Goal: Task Accomplishment & Management: Manage account settings

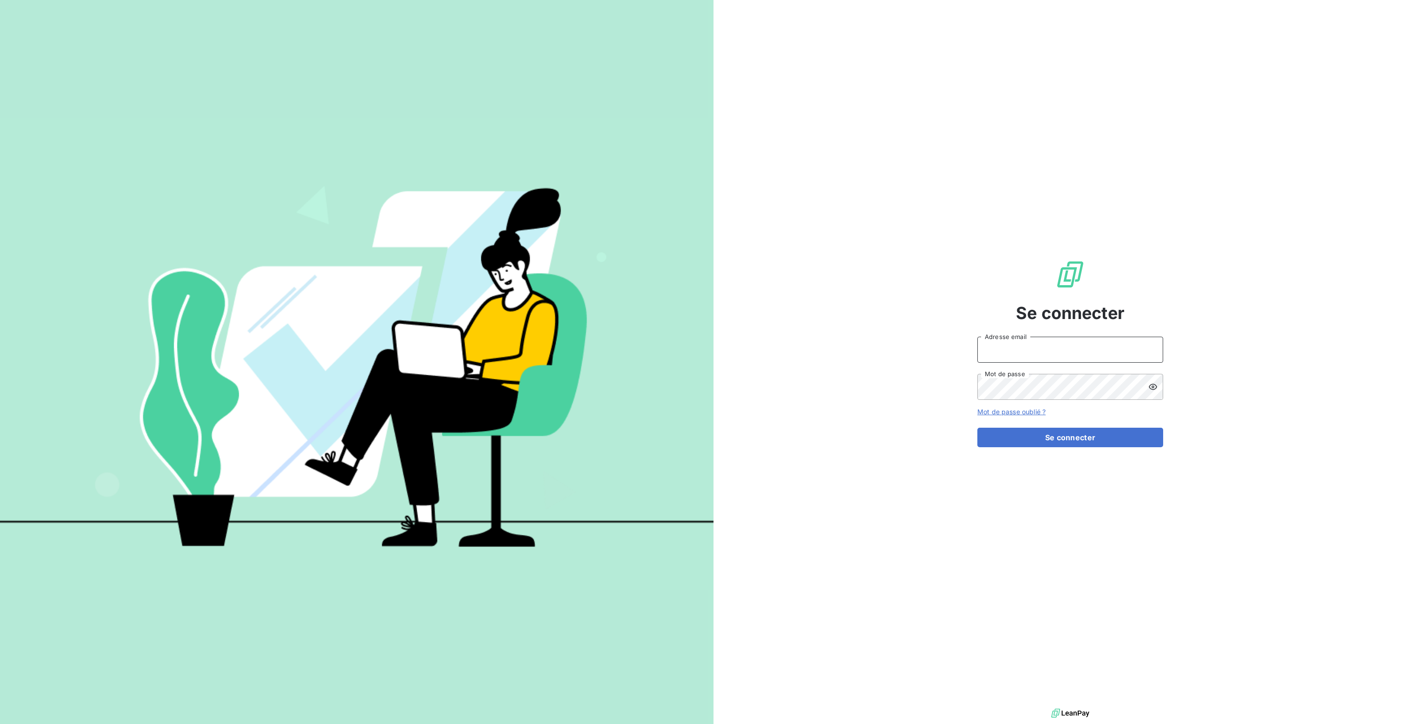
click at [1005, 358] on input "Adresse email" at bounding box center [1071, 350] width 186 height 26
type input "[PERSON_NAME][EMAIL_ADDRESS][DOMAIN_NAME]"
click at [1093, 439] on button "Se connecter" at bounding box center [1071, 438] width 186 height 20
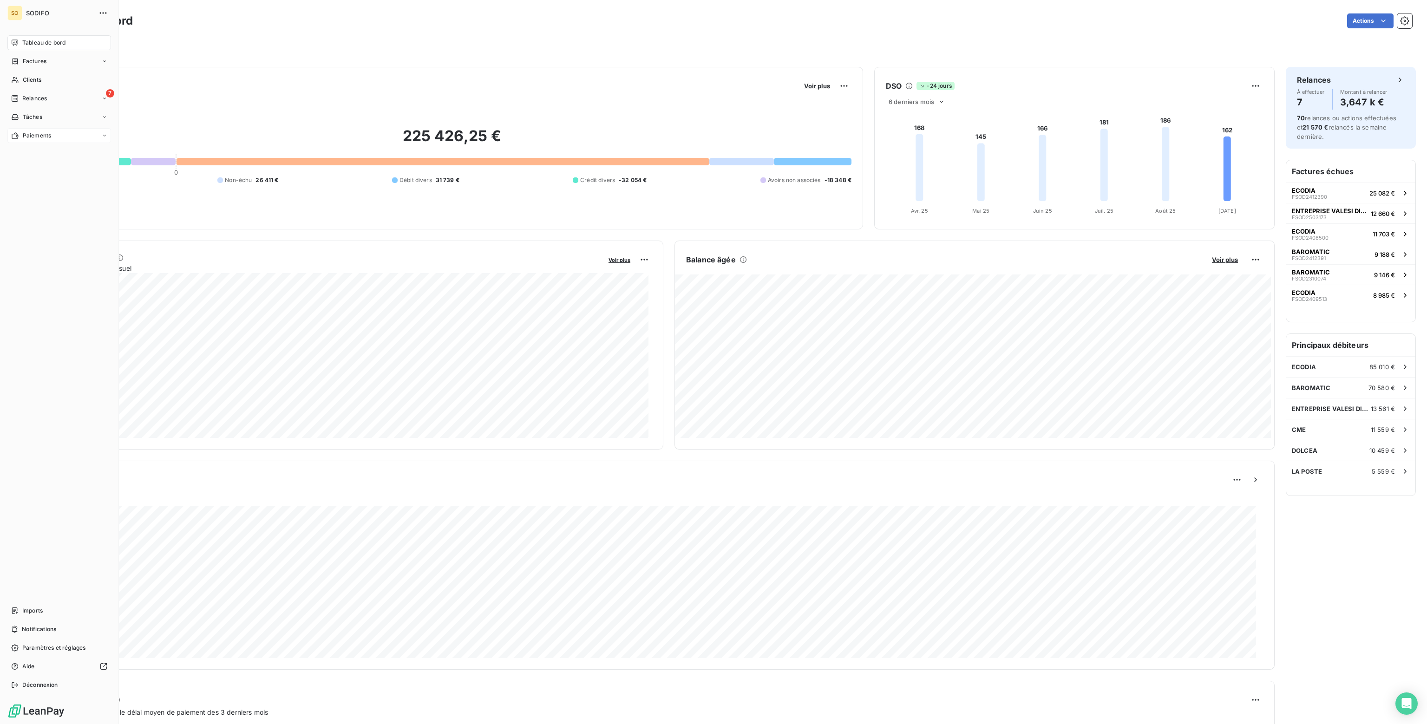
click at [32, 136] on span "Paiements" at bounding box center [37, 135] width 28 height 8
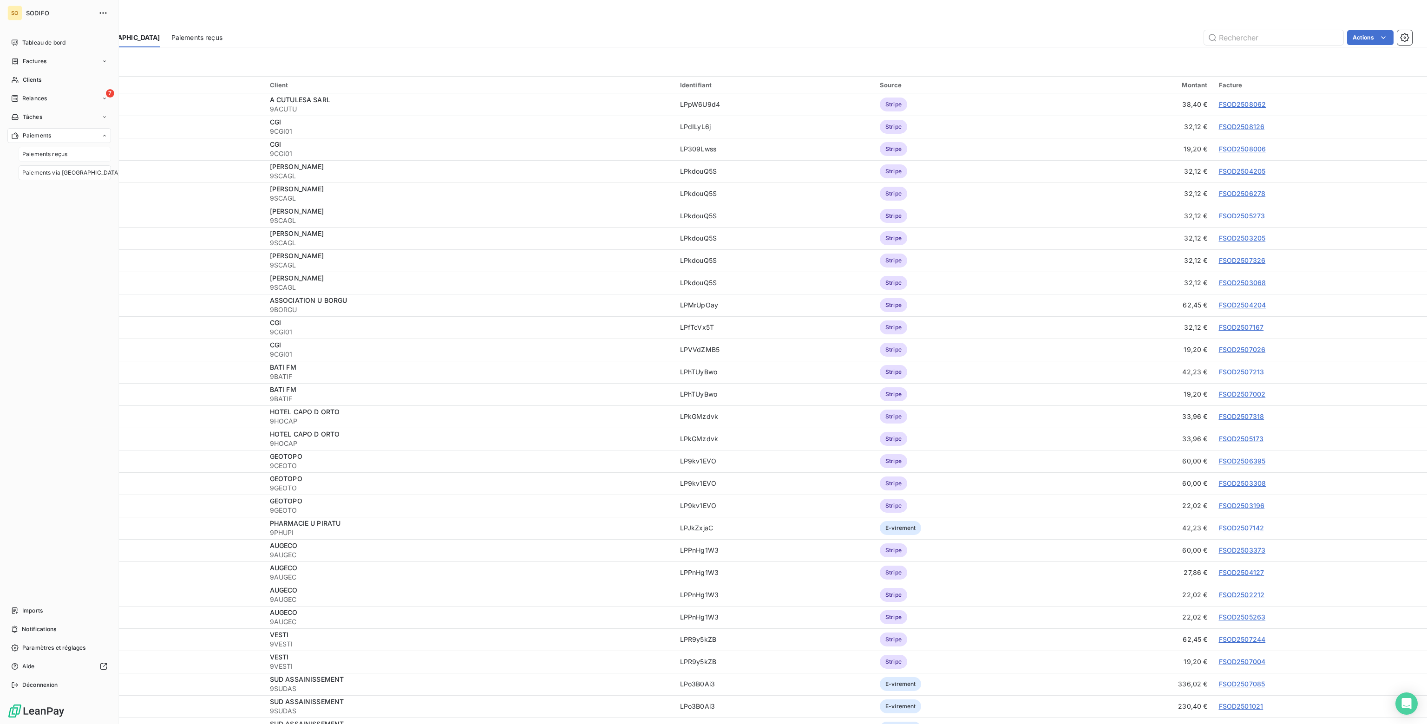
click at [37, 156] on span "Paiements reçus" at bounding box center [44, 154] width 45 height 8
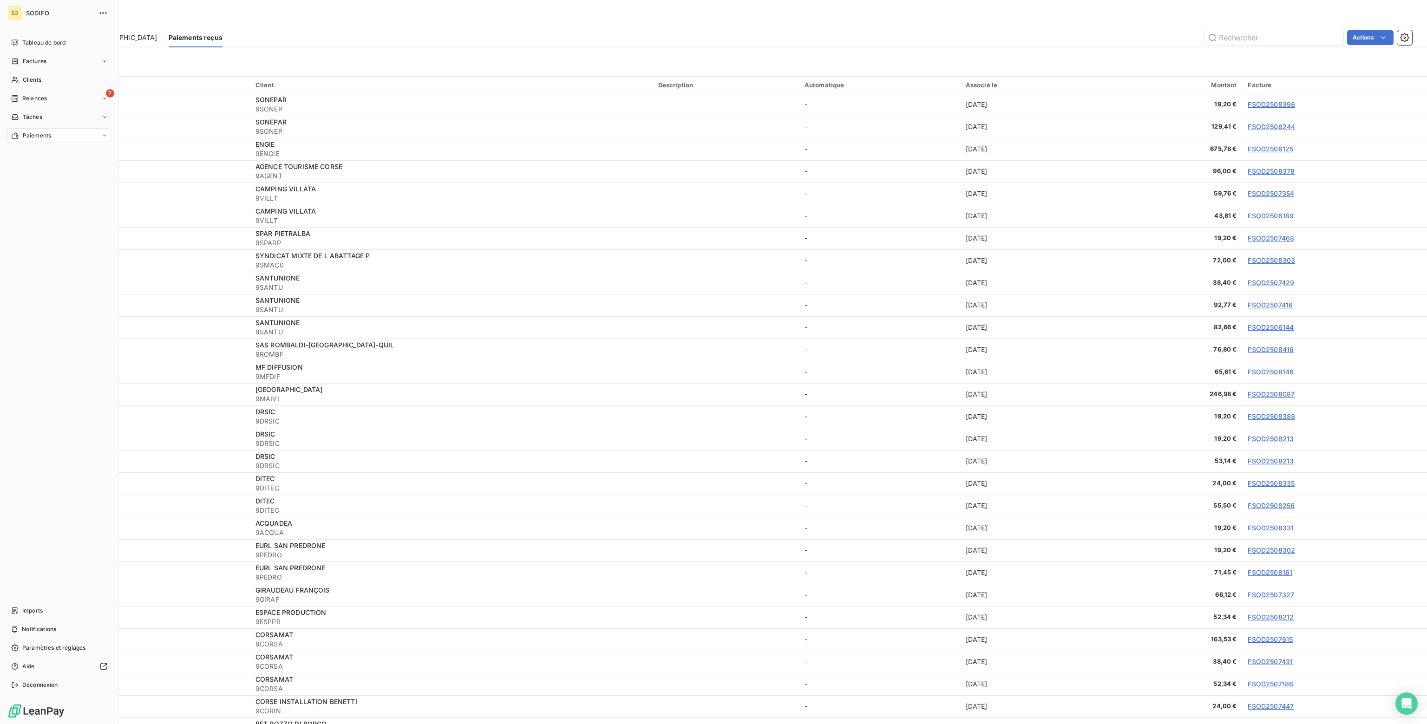
click at [28, 136] on span "Paiements" at bounding box center [37, 135] width 28 height 8
click at [44, 174] on span "Paiements via [GEOGRAPHIC_DATA]" at bounding box center [71, 173] width 98 height 8
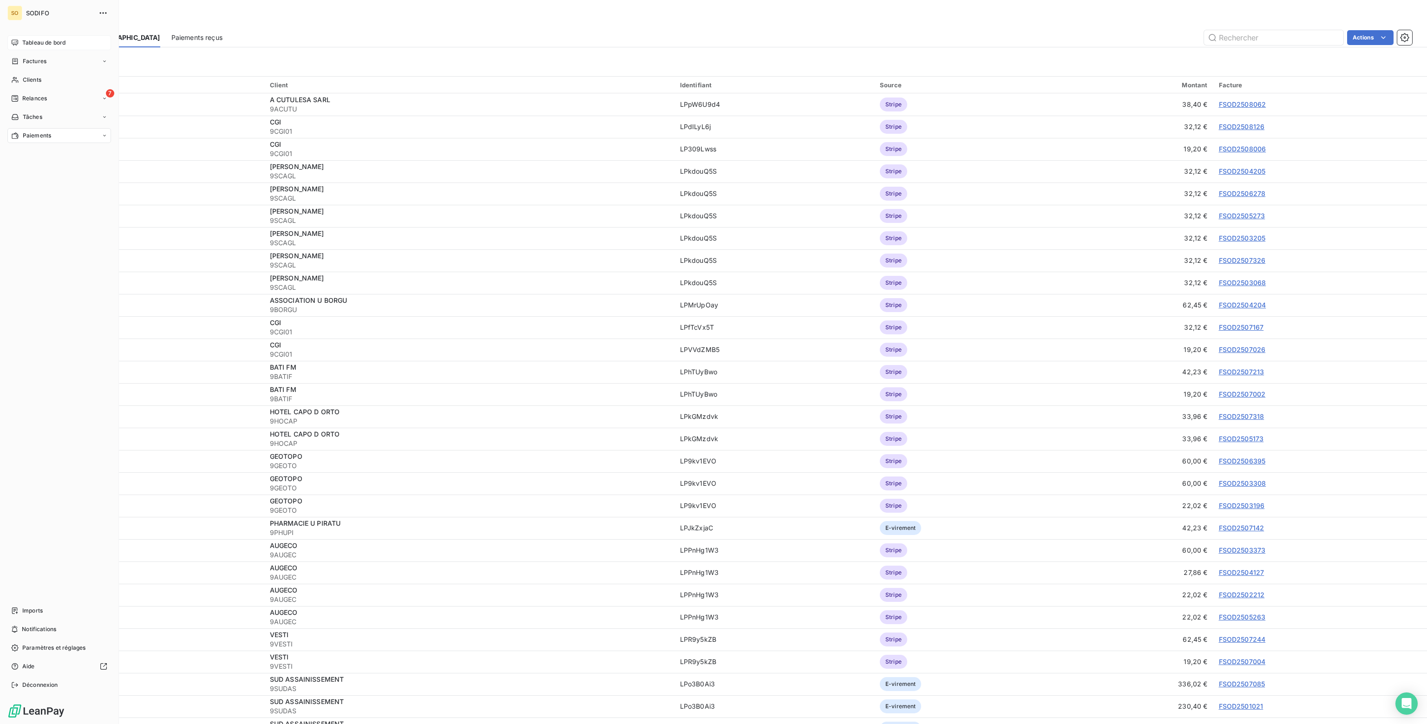
click at [19, 40] on div "Tableau de bord" at bounding box center [59, 42] width 104 height 15
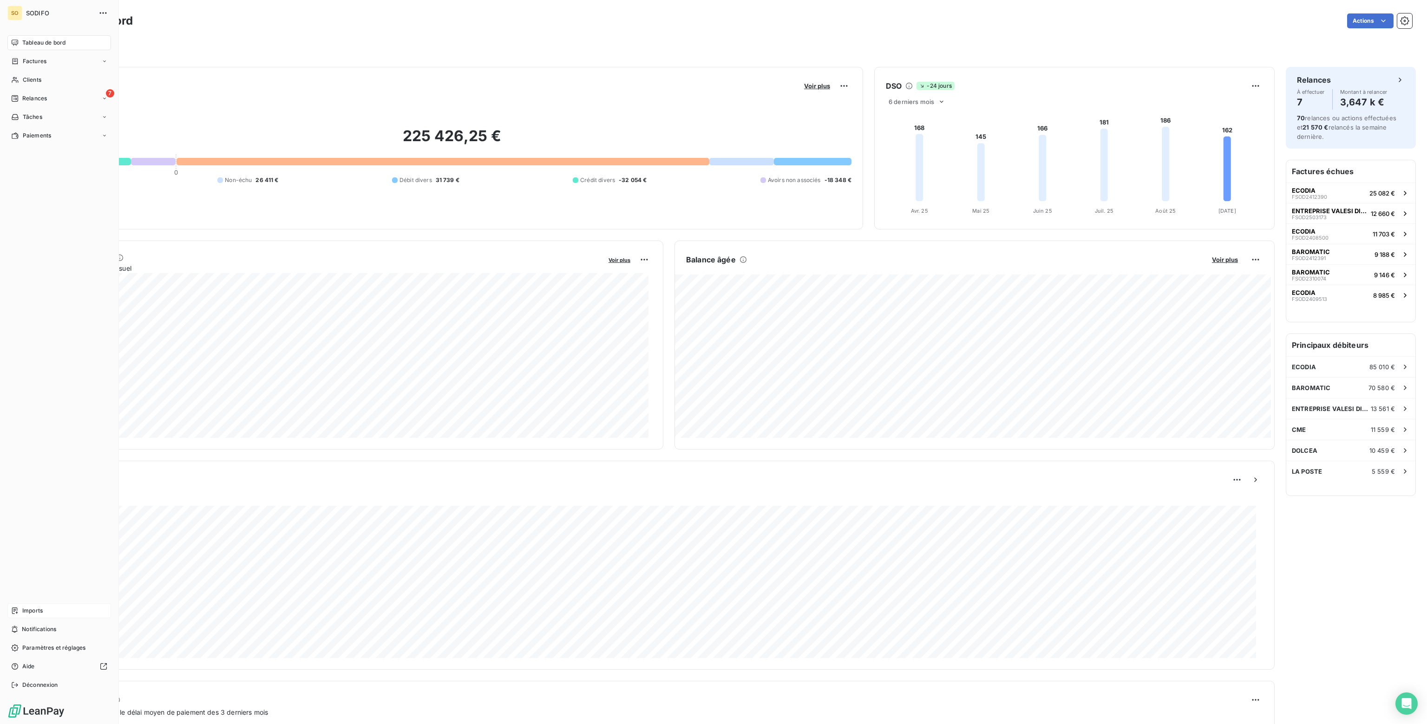
click at [38, 611] on span "Imports" at bounding box center [32, 611] width 20 height 8
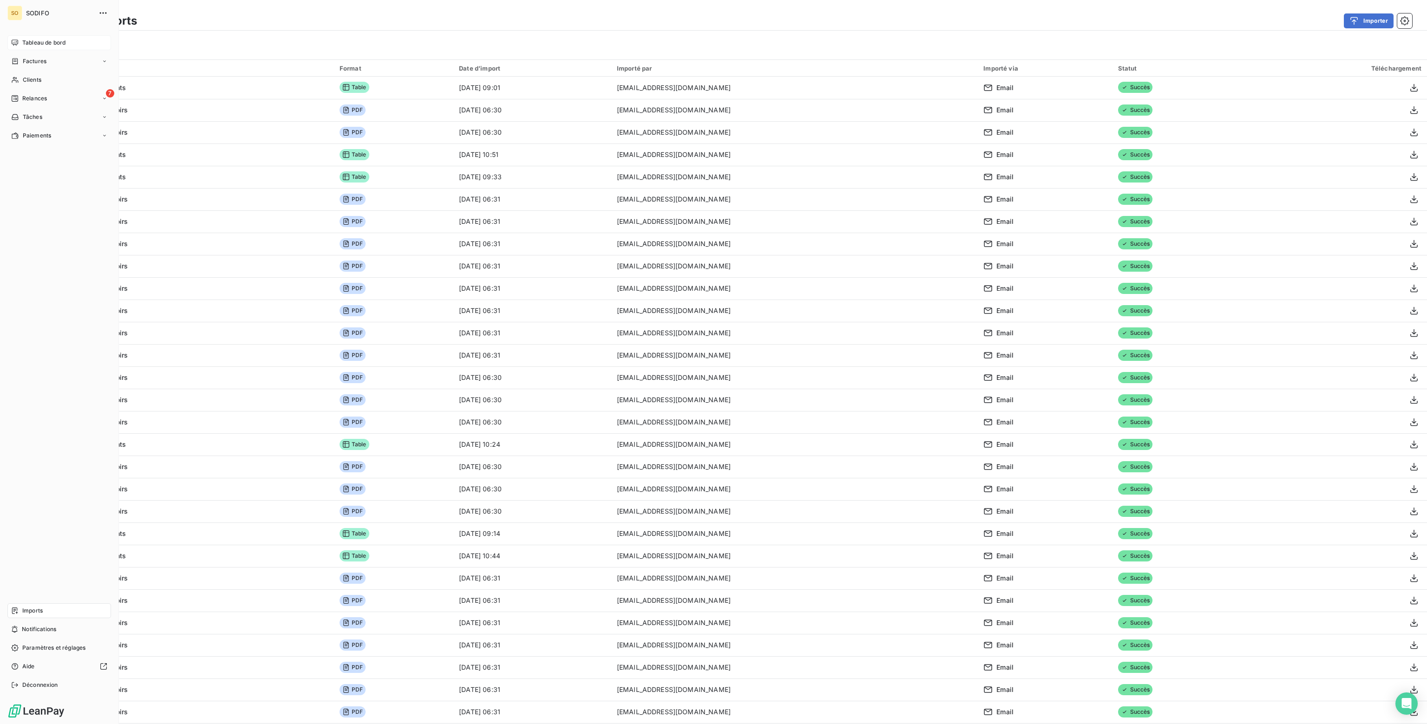
click at [43, 40] on span "Tableau de bord" at bounding box center [43, 43] width 43 height 8
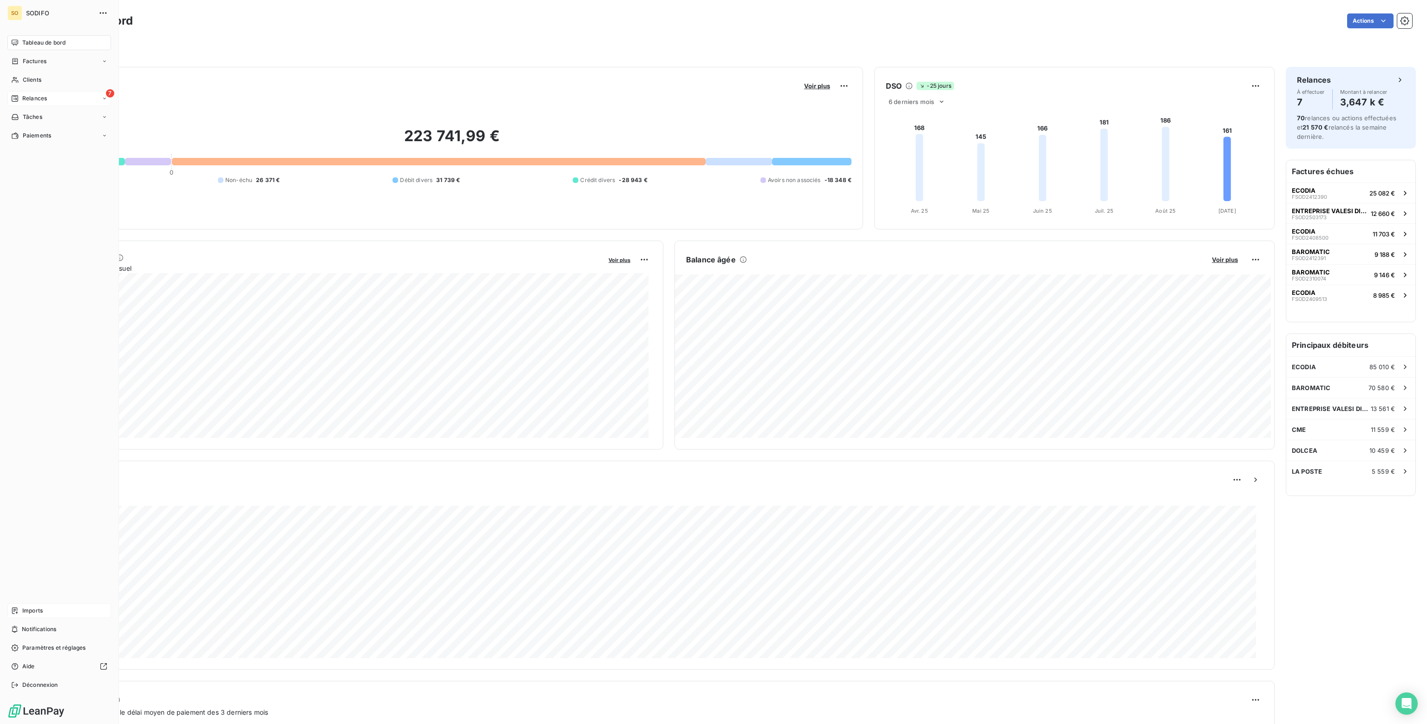
click at [35, 98] on span "Relances" at bounding box center [34, 98] width 25 height 8
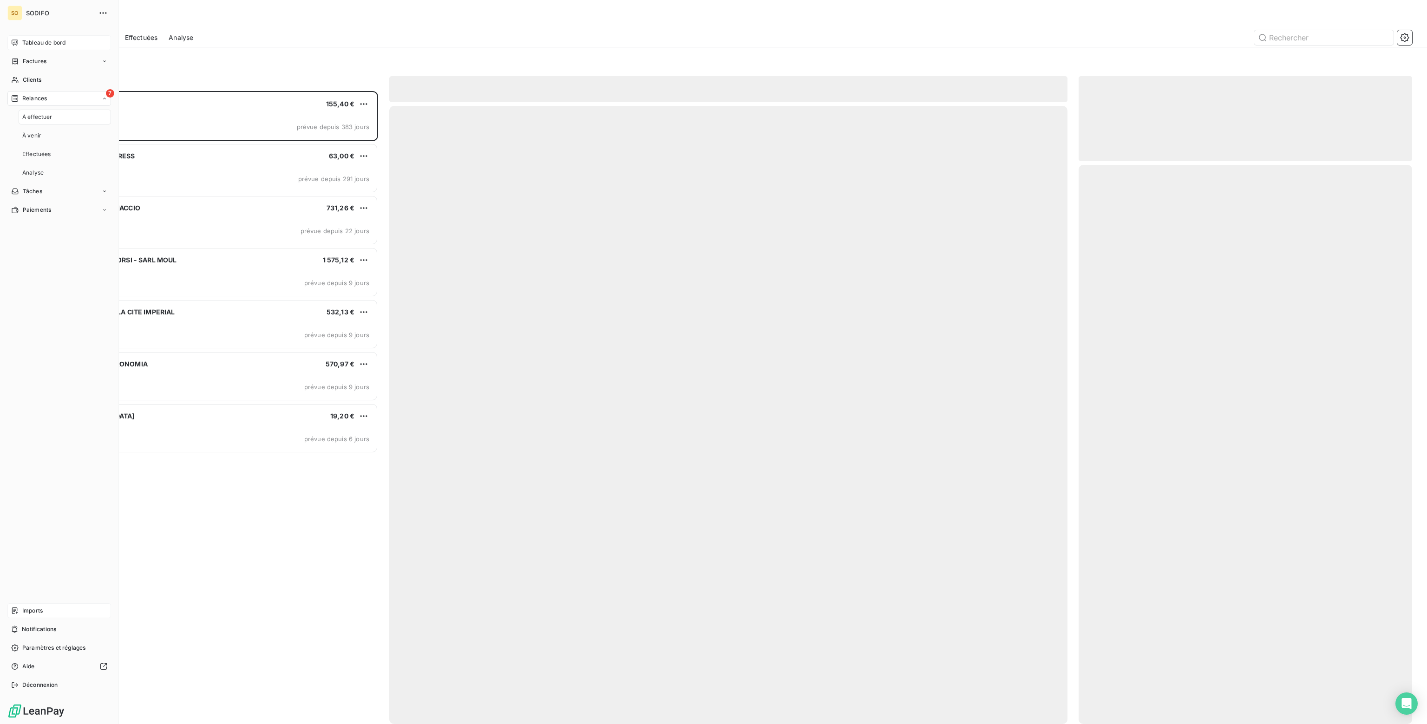
scroll to position [626, 326]
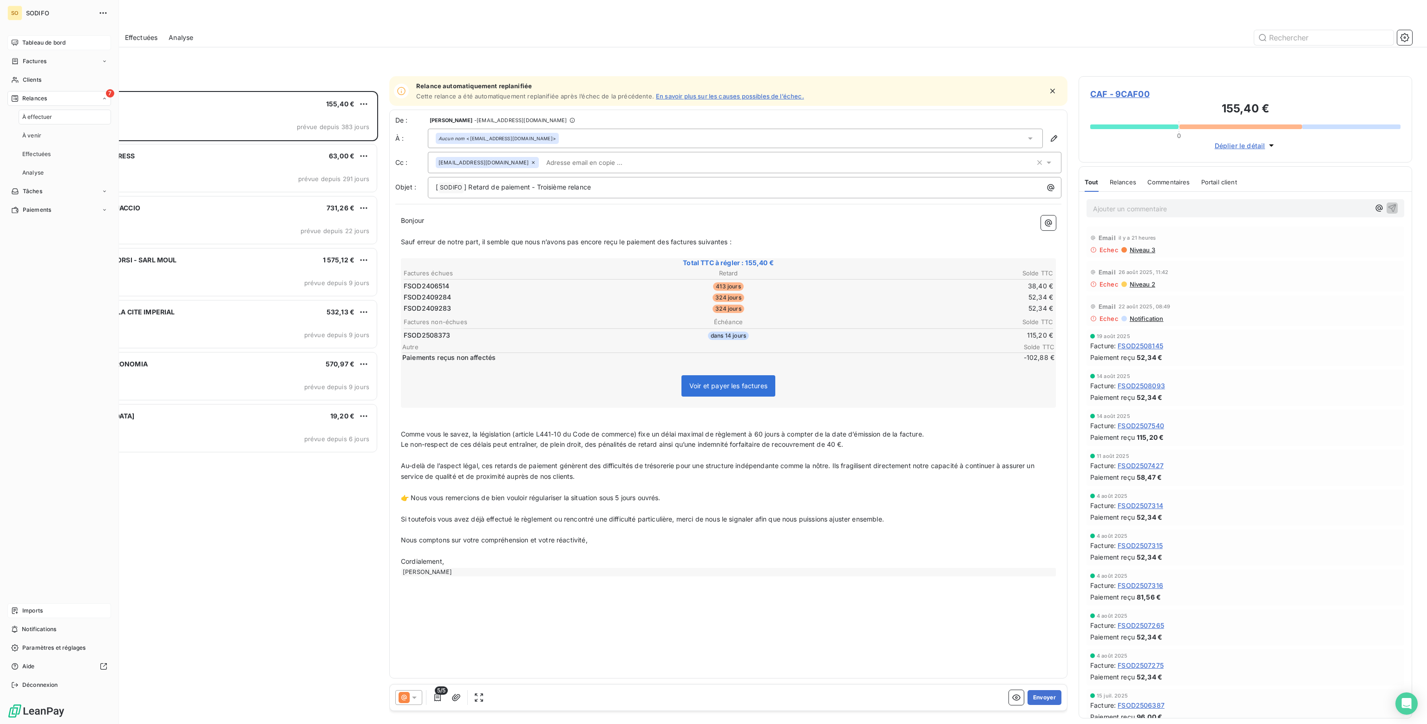
click at [41, 115] on span "À effectuer" at bounding box center [37, 117] width 30 height 8
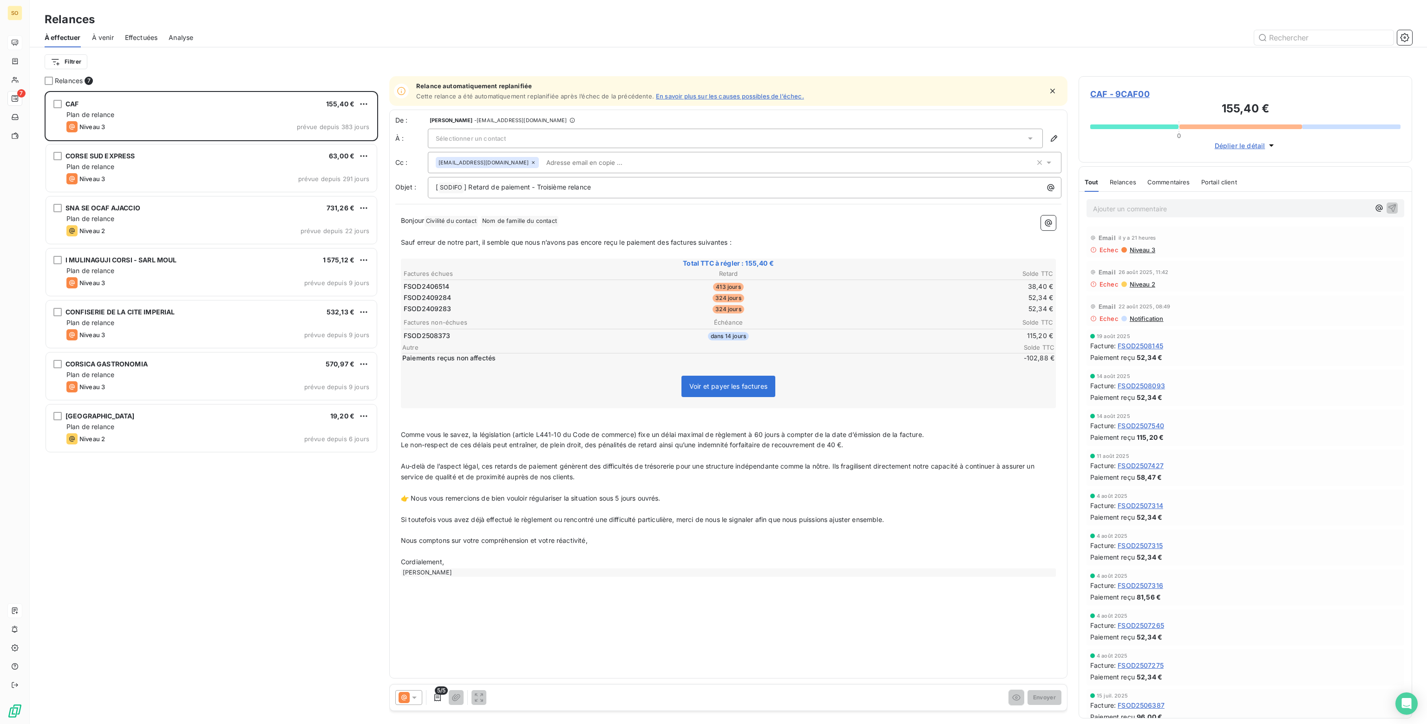
click at [179, 35] on span "Analyse" at bounding box center [181, 37] width 25 height 9
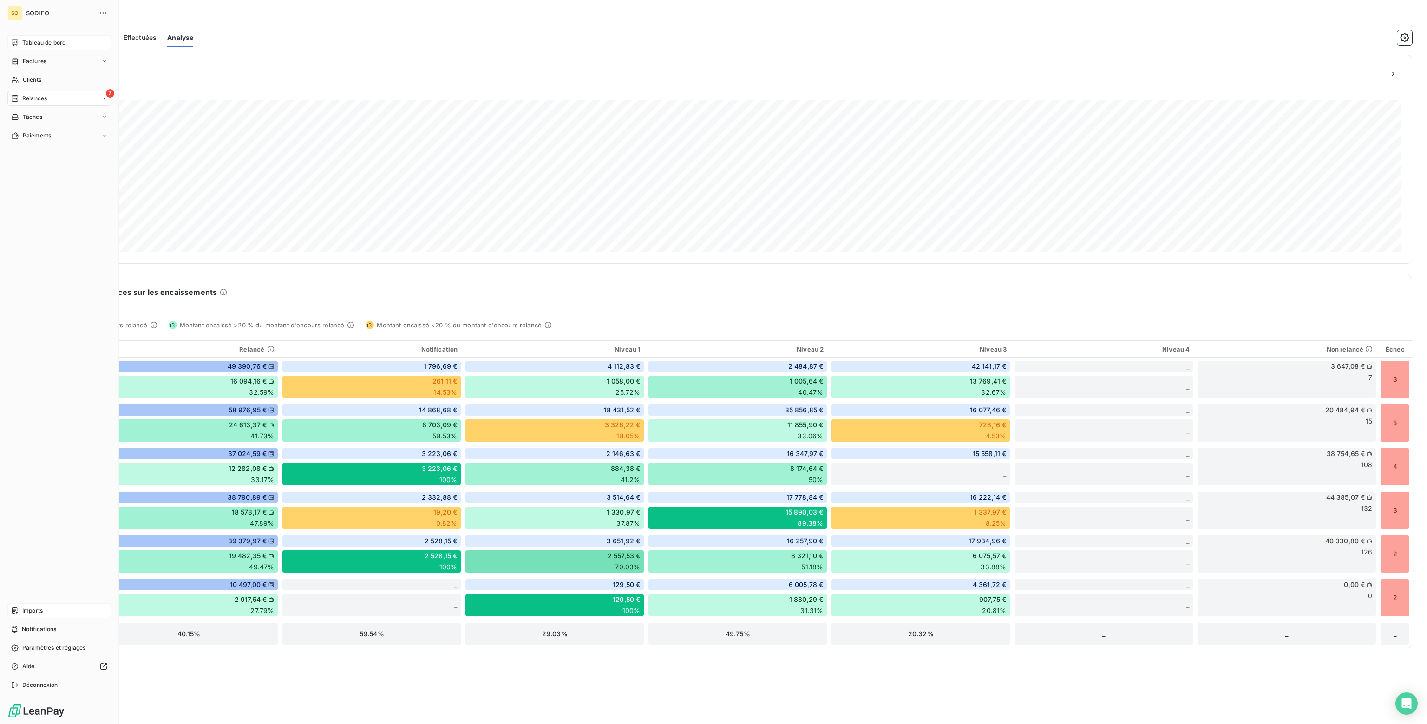
click at [33, 98] on span "Relances" at bounding box center [34, 98] width 25 height 8
click at [40, 117] on span "À effectuer" at bounding box center [37, 117] width 30 height 8
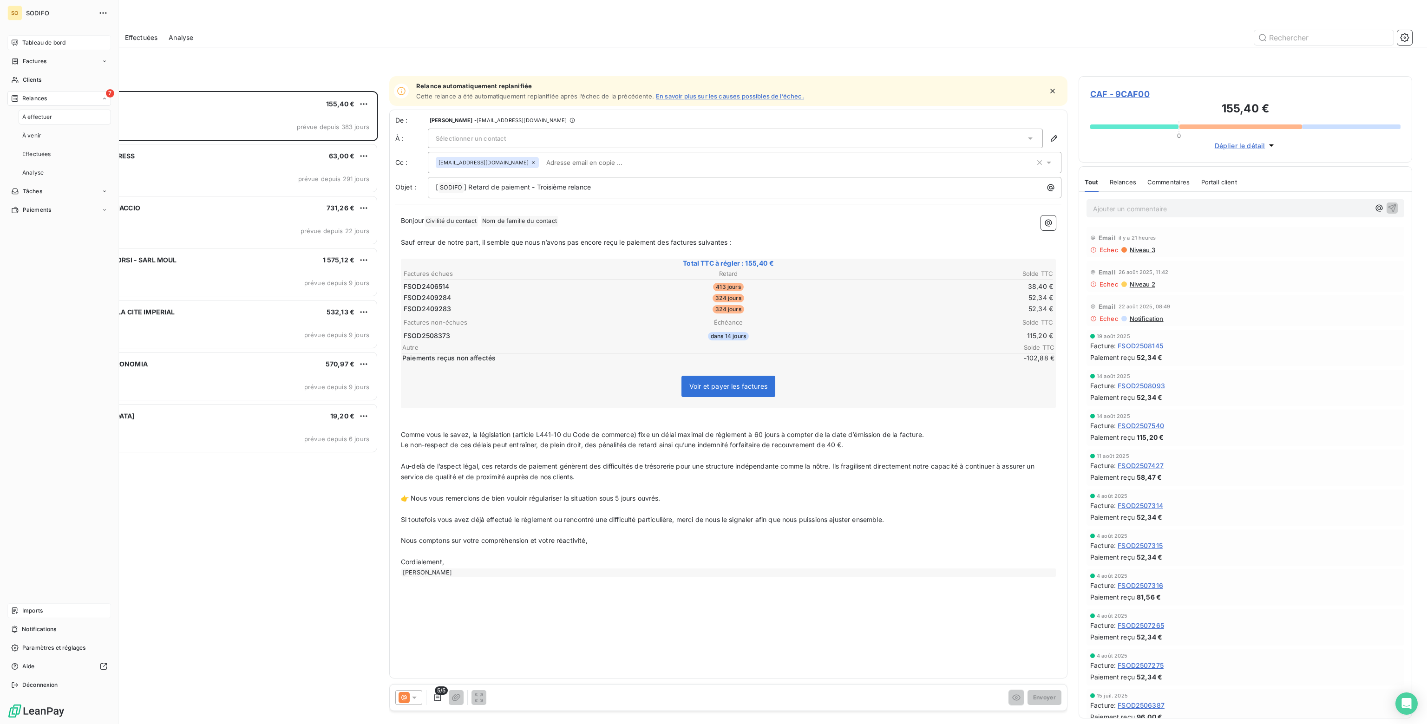
scroll to position [626, 326]
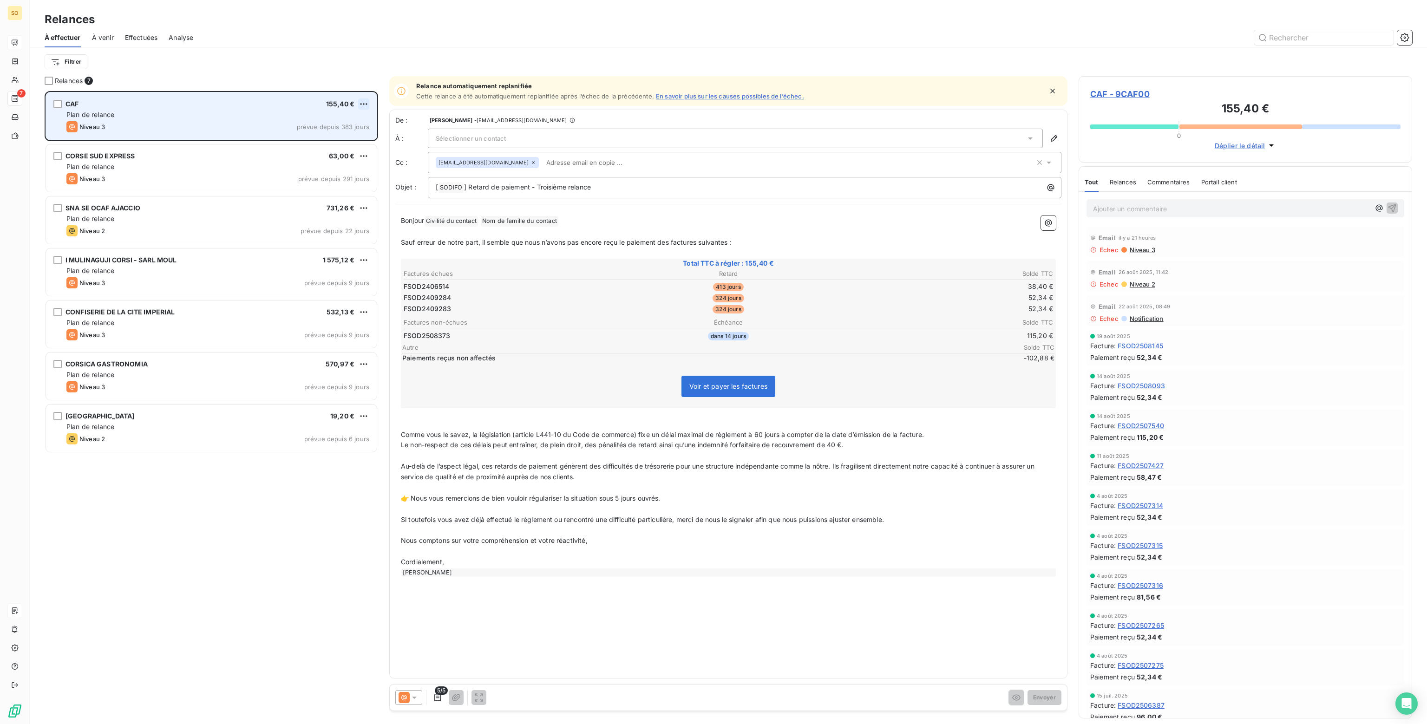
click at [366, 101] on html "SO 7 Relances À effectuer À venir Effectuées Analyse Filtrer Relances 7 CAF 155…" at bounding box center [713, 362] width 1427 height 724
click at [308, 141] on div "Passer cette action" at bounding box center [323, 139] width 83 height 15
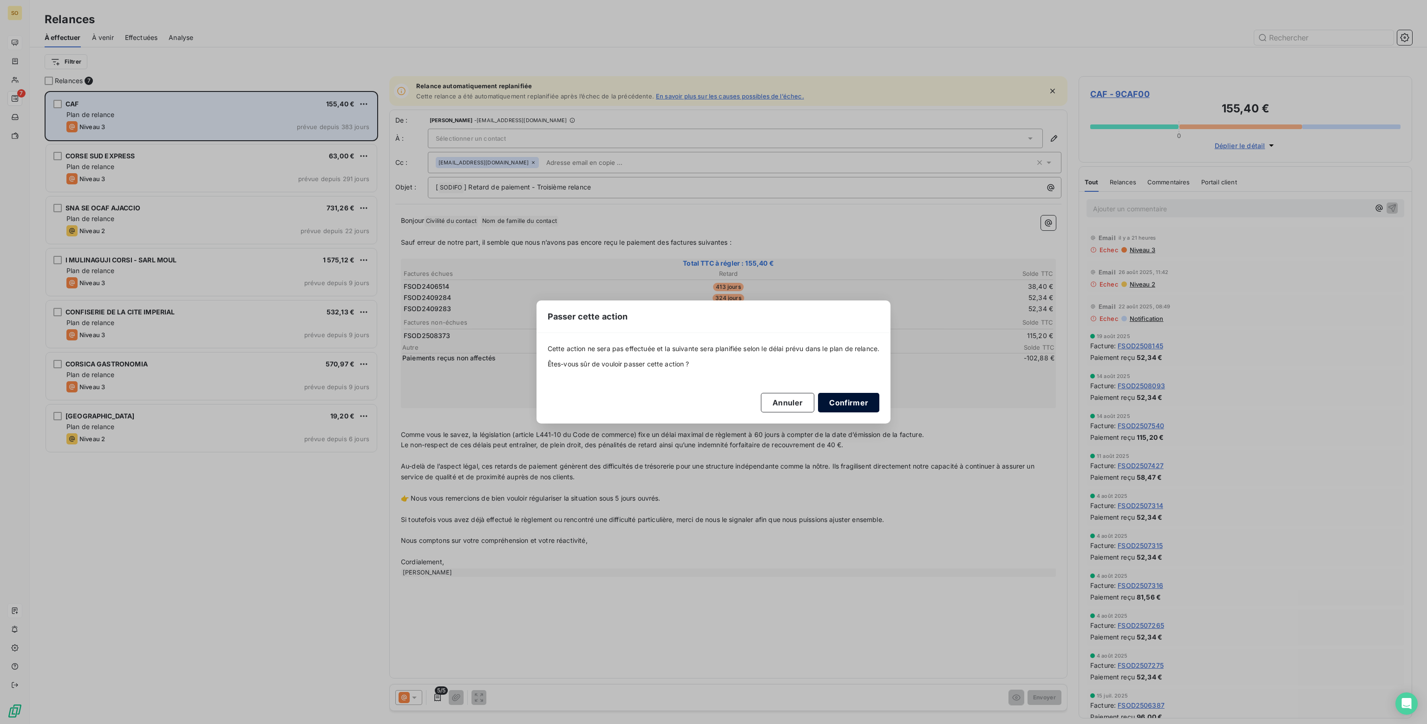
click at [848, 405] on button "Confirmer" at bounding box center [848, 403] width 61 height 20
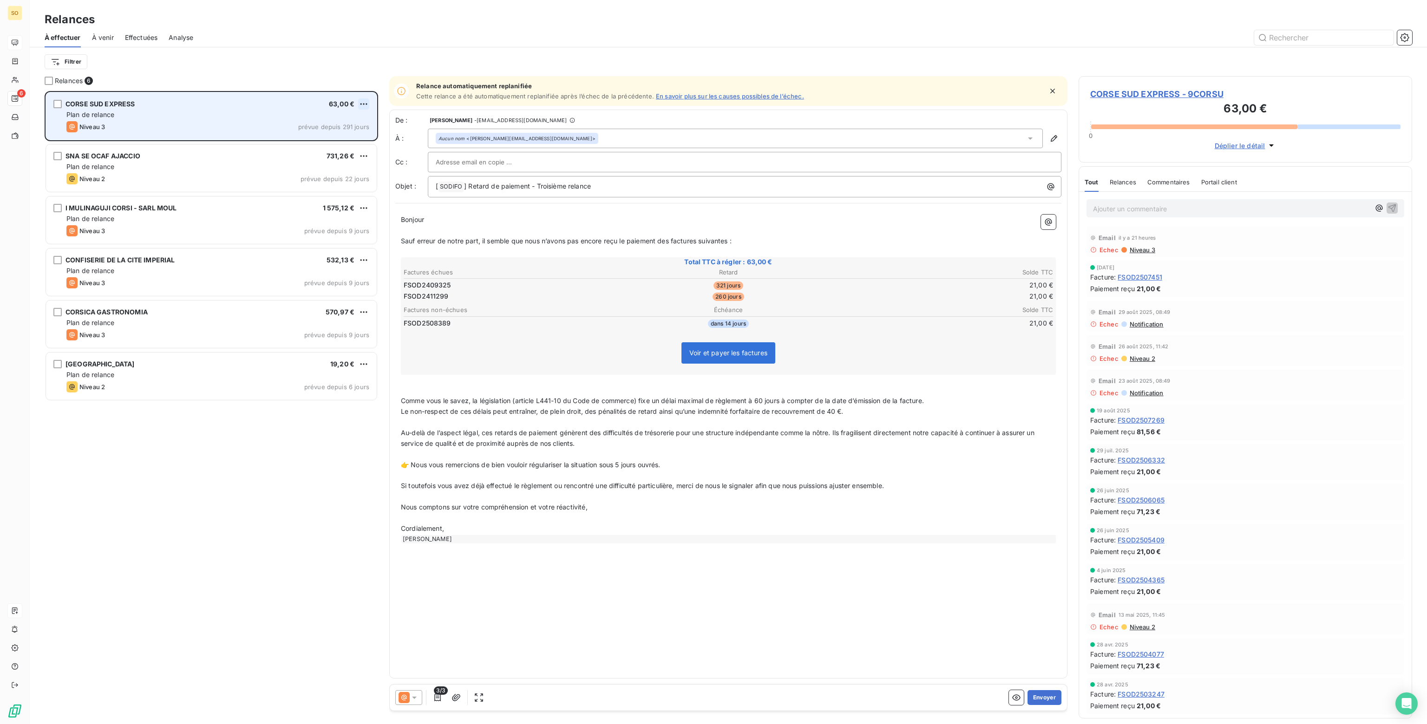
click at [365, 102] on html "SO 6 Relances À effectuer À venir Effectuées Analyse Filtrer Relances 6 CORSE S…" at bounding box center [713, 362] width 1427 height 724
click at [329, 138] on div "Passer cette action" at bounding box center [323, 139] width 83 height 15
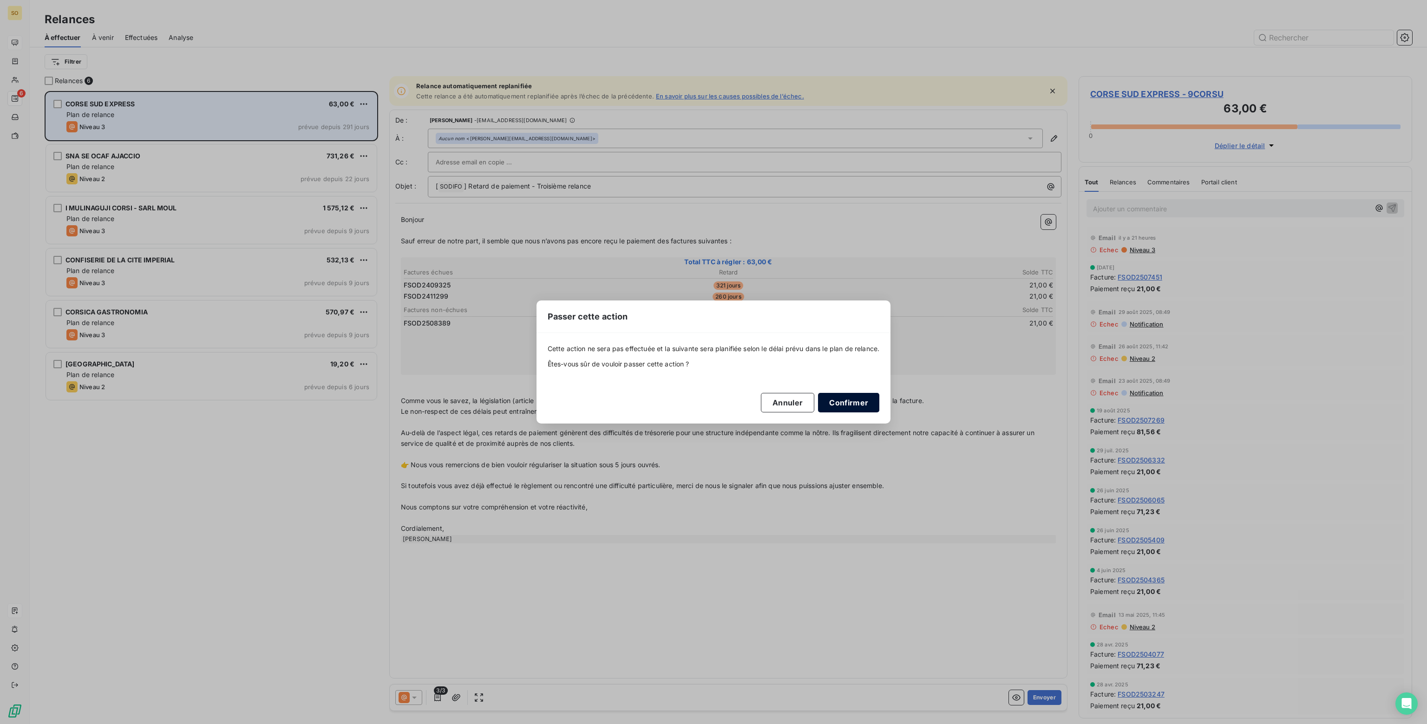
click at [842, 397] on button "Confirmer" at bounding box center [848, 403] width 61 height 20
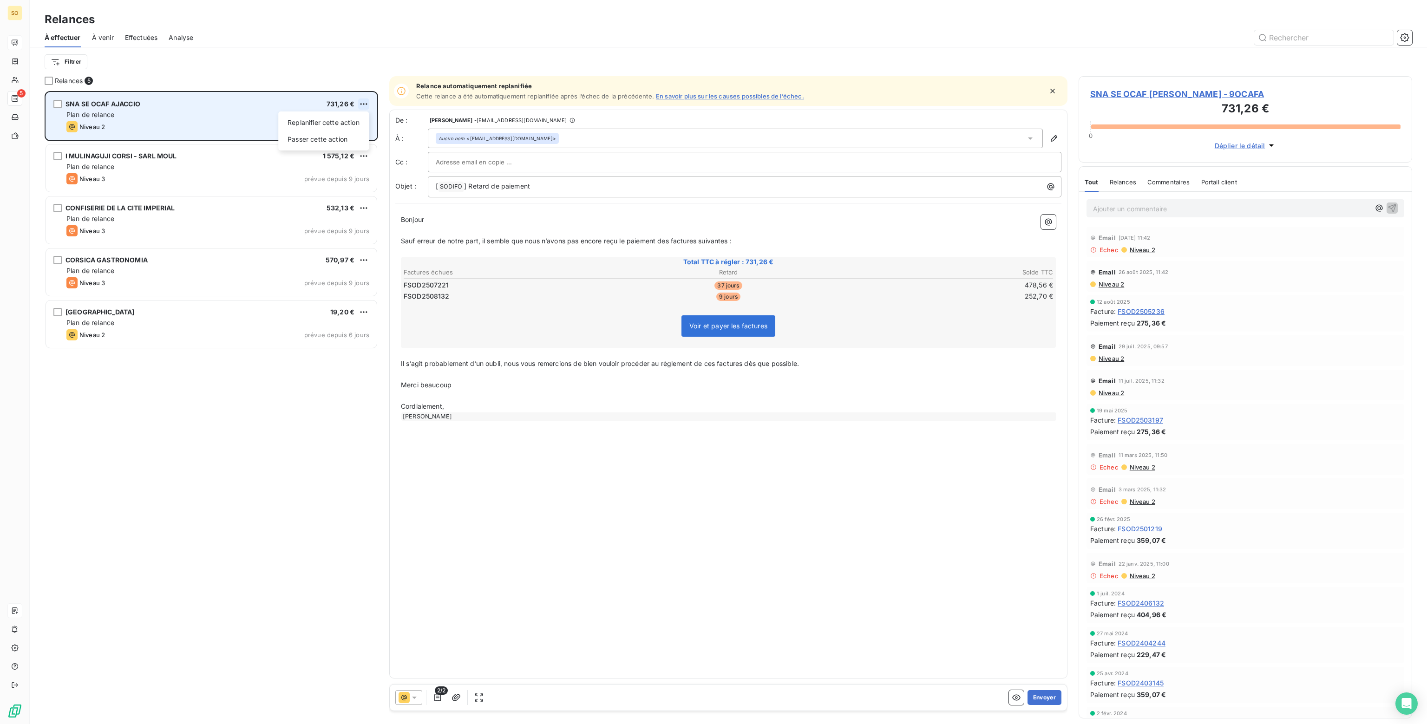
click at [362, 103] on html "SO 5 Relances À effectuer À venir Effectuées Analyse Filtrer Relances 5 SNA SE …" at bounding box center [713, 362] width 1427 height 724
click at [331, 138] on div "Passer cette action" at bounding box center [323, 139] width 83 height 15
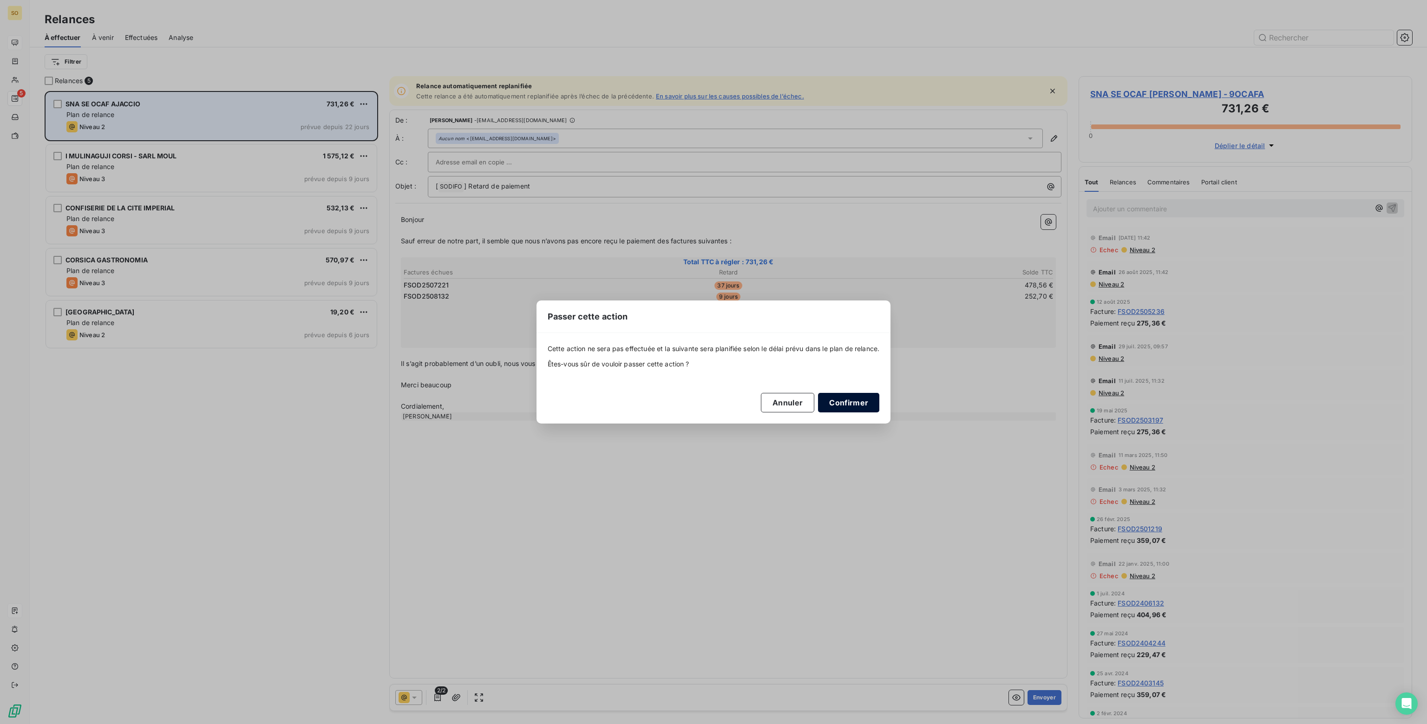
click at [854, 401] on button "Confirmer" at bounding box center [848, 403] width 61 height 20
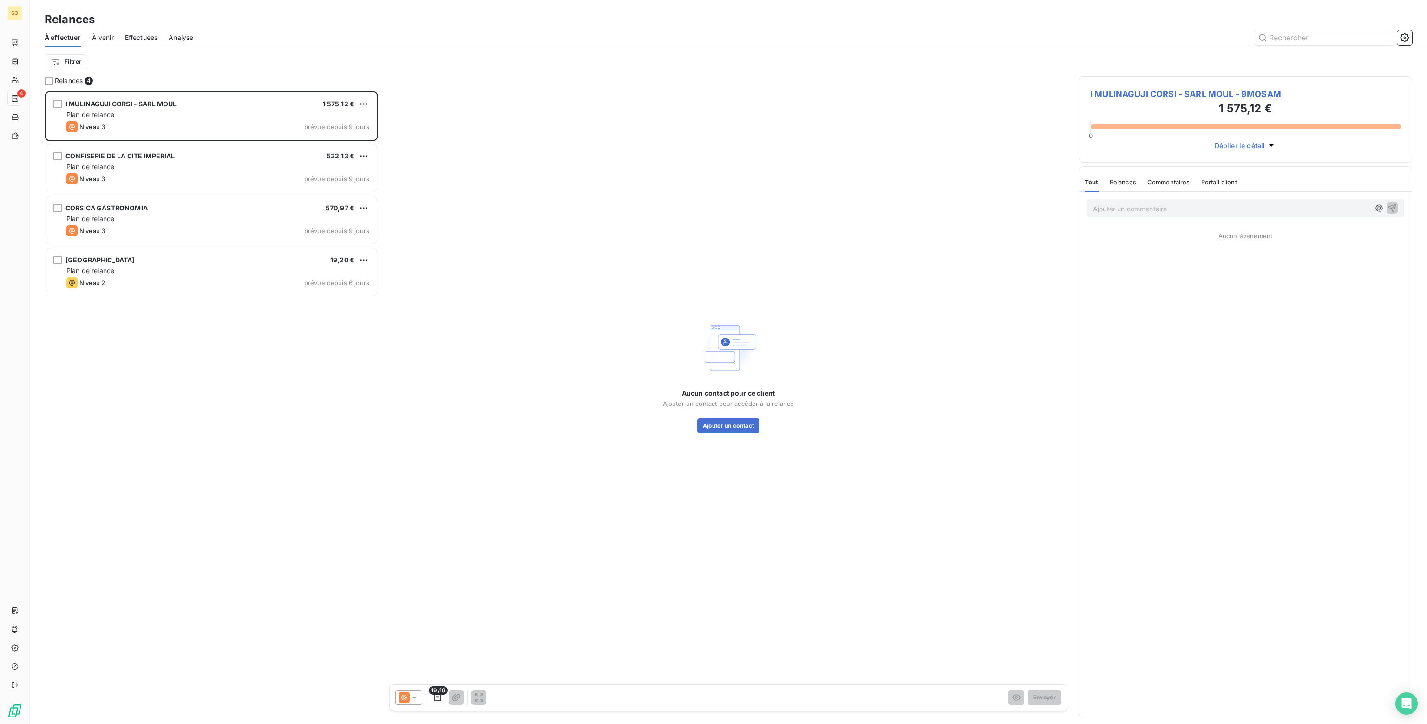
scroll to position [626, 326]
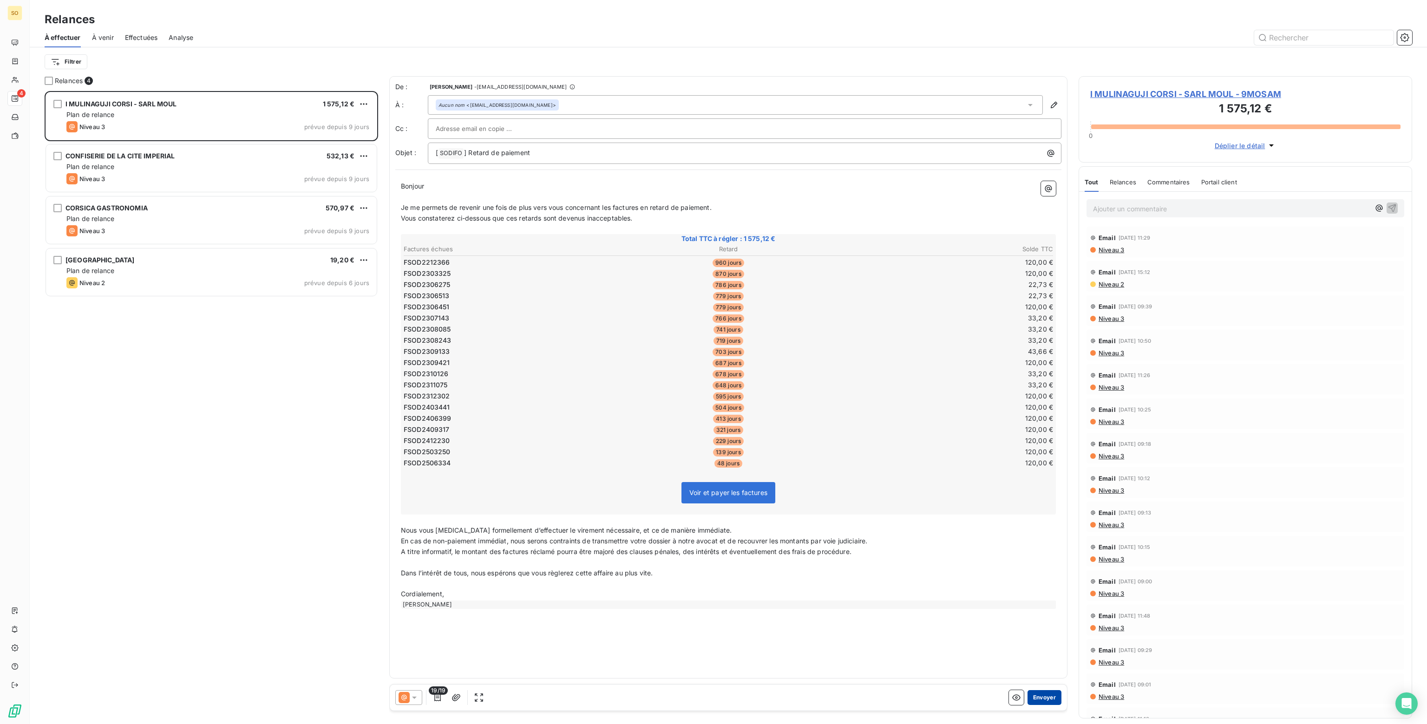
click at [1040, 696] on button "Envoyer" at bounding box center [1045, 697] width 34 height 15
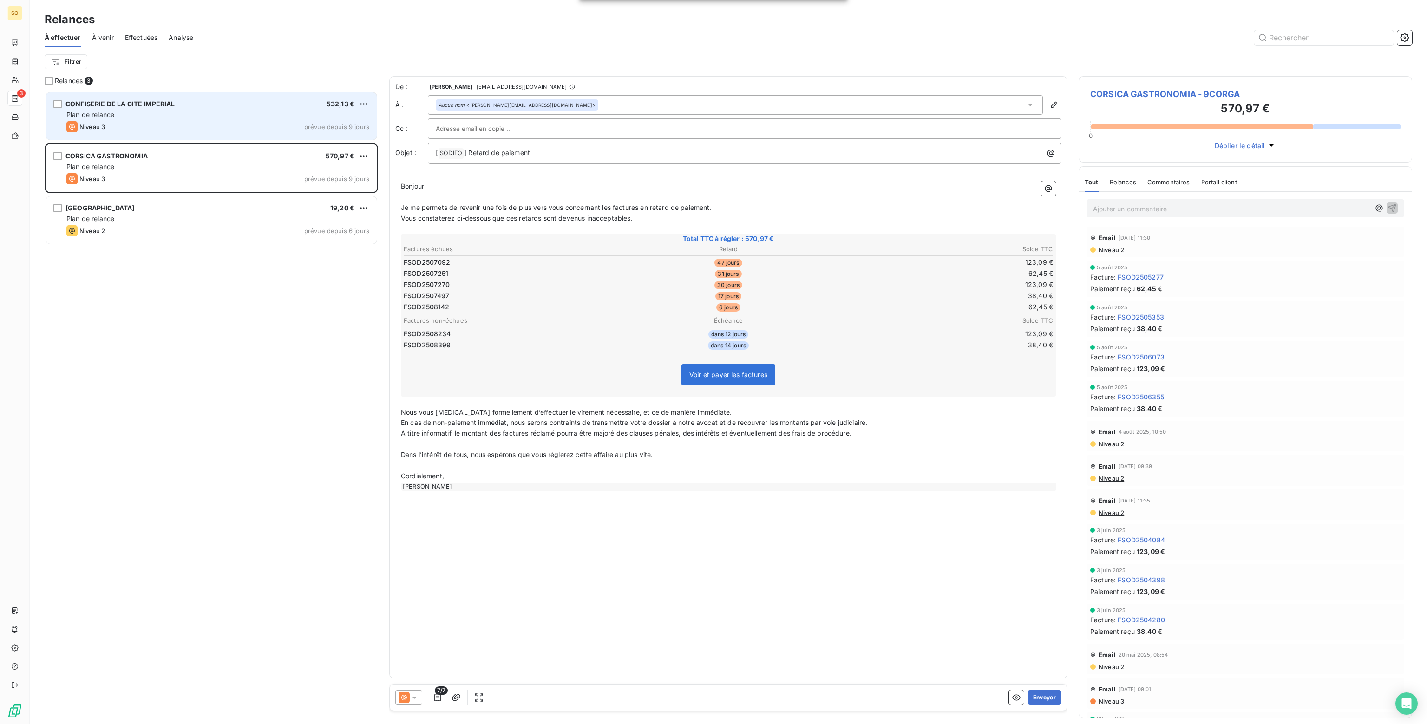
click at [238, 133] on div "CONFISERIE DE LA CITE IMPERIAL 532,13 € Plan de relance Niveau 3 prévue depuis …" at bounding box center [211, 115] width 331 height 47
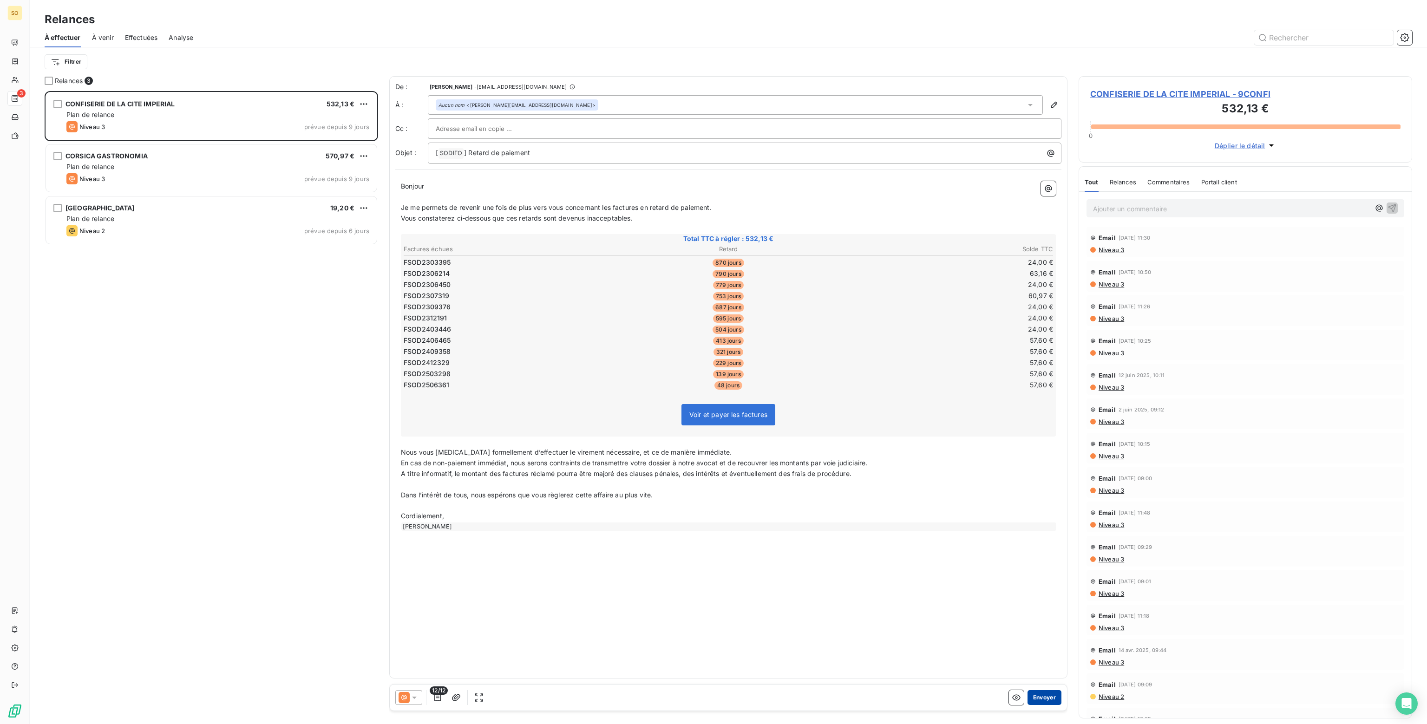
click at [1039, 698] on button "Envoyer" at bounding box center [1045, 697] width 34 height 15
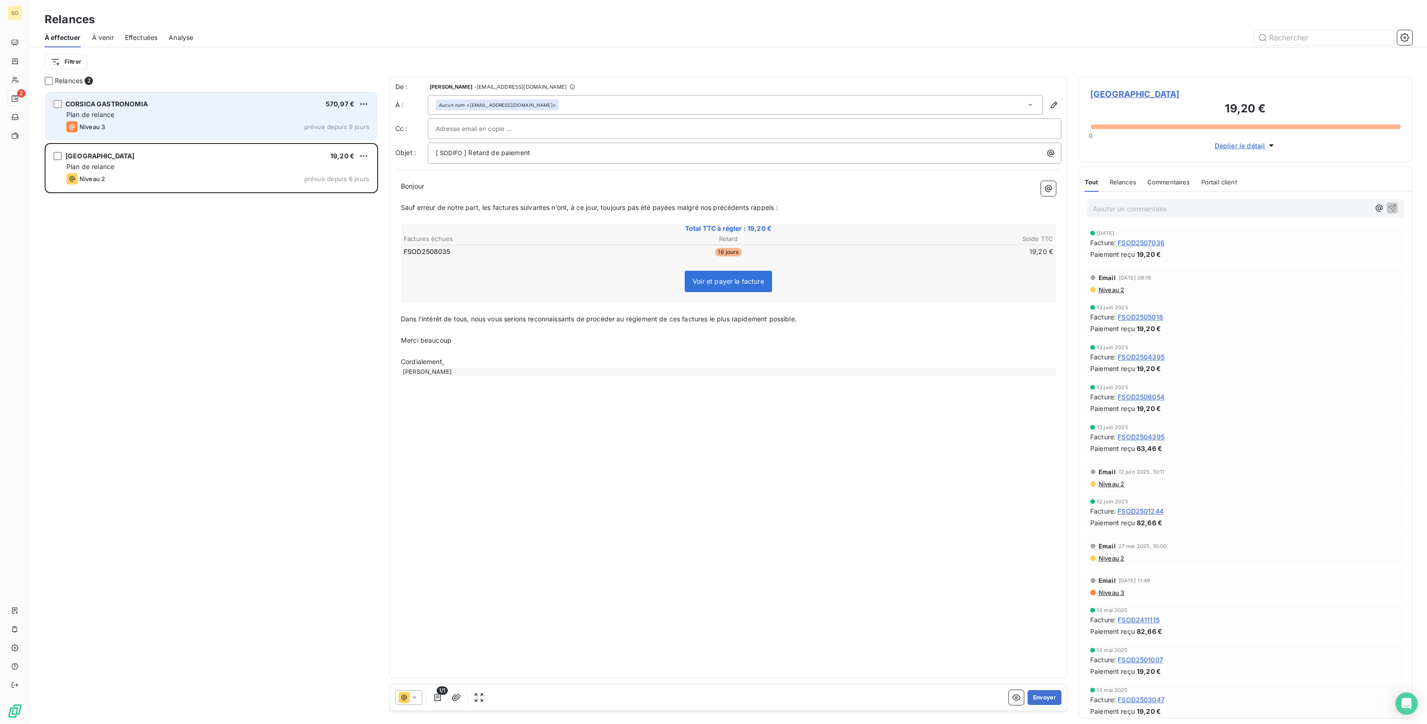
click at [255, 116] on div "Plan de relance" at bounding box center [217, 114] width 303 height 9
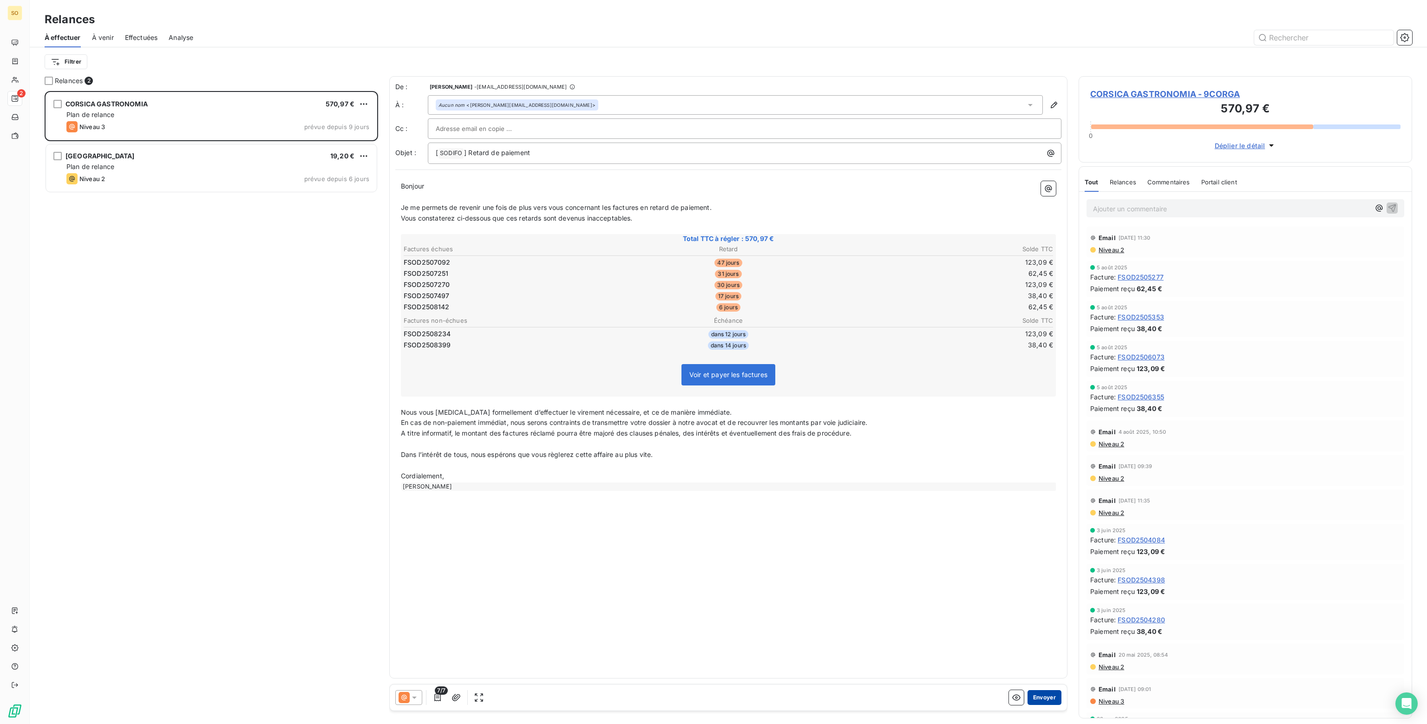
click at [1052, 696] on button "Envoyer" at bounding box center [1045, 697] width 34 height 15
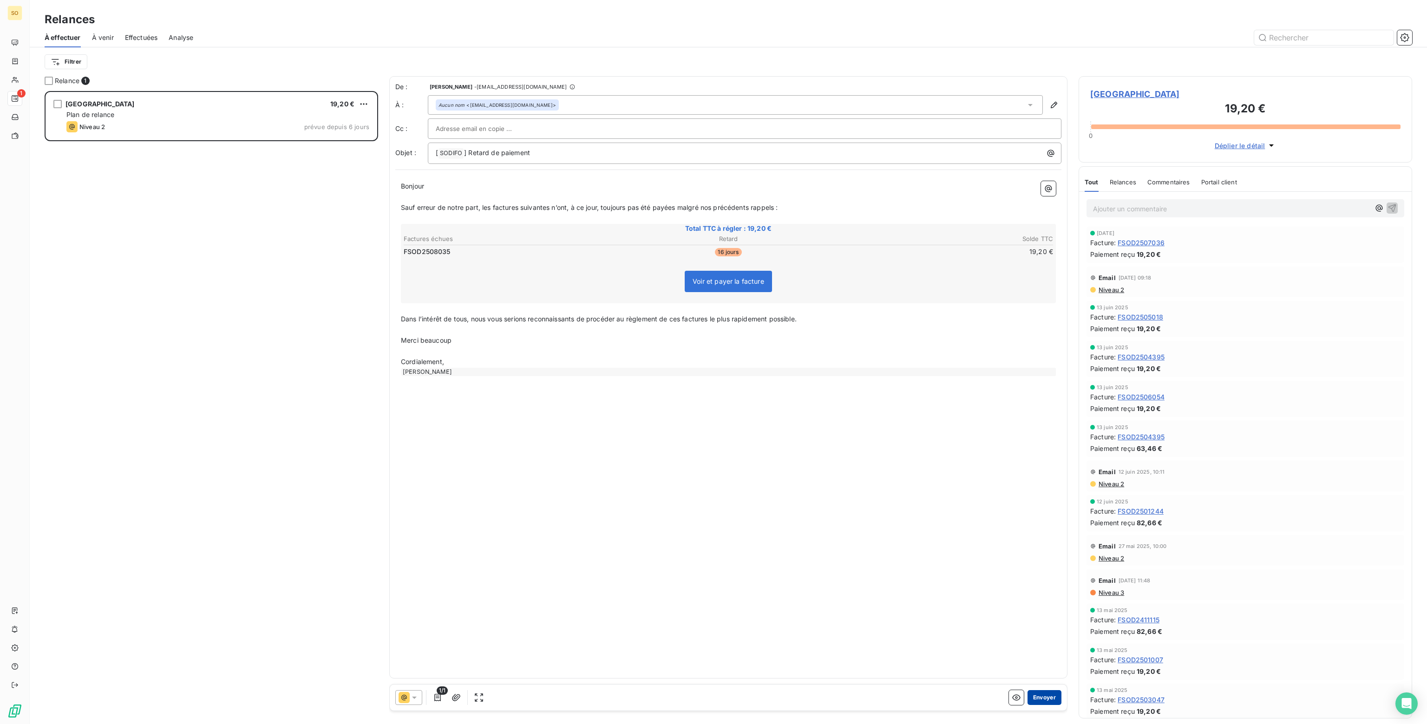
click at [1039, 696] on button "Envoyer" at bounding box center [1045, 697] width 34 height 15
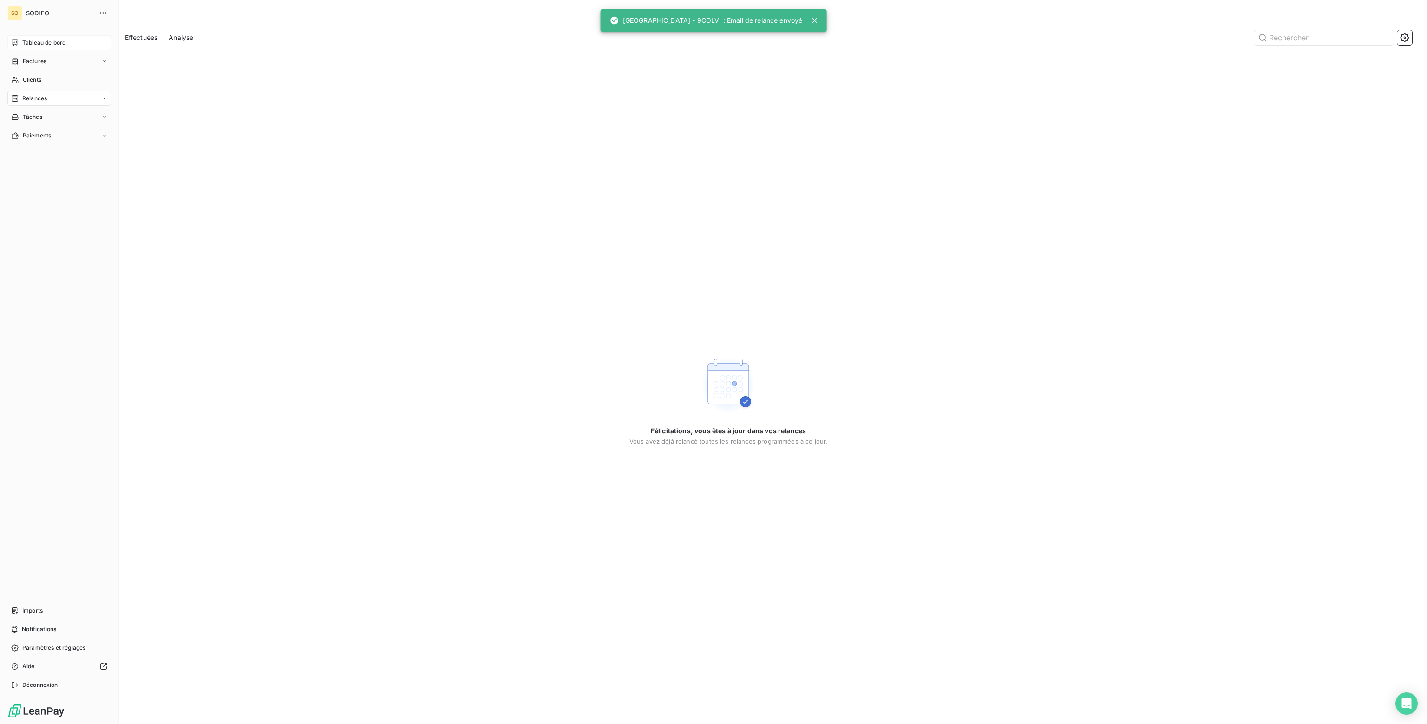
click at [36, 44] on span "Tableau de bord" at bounding box center [43, 43] width 43 height 8
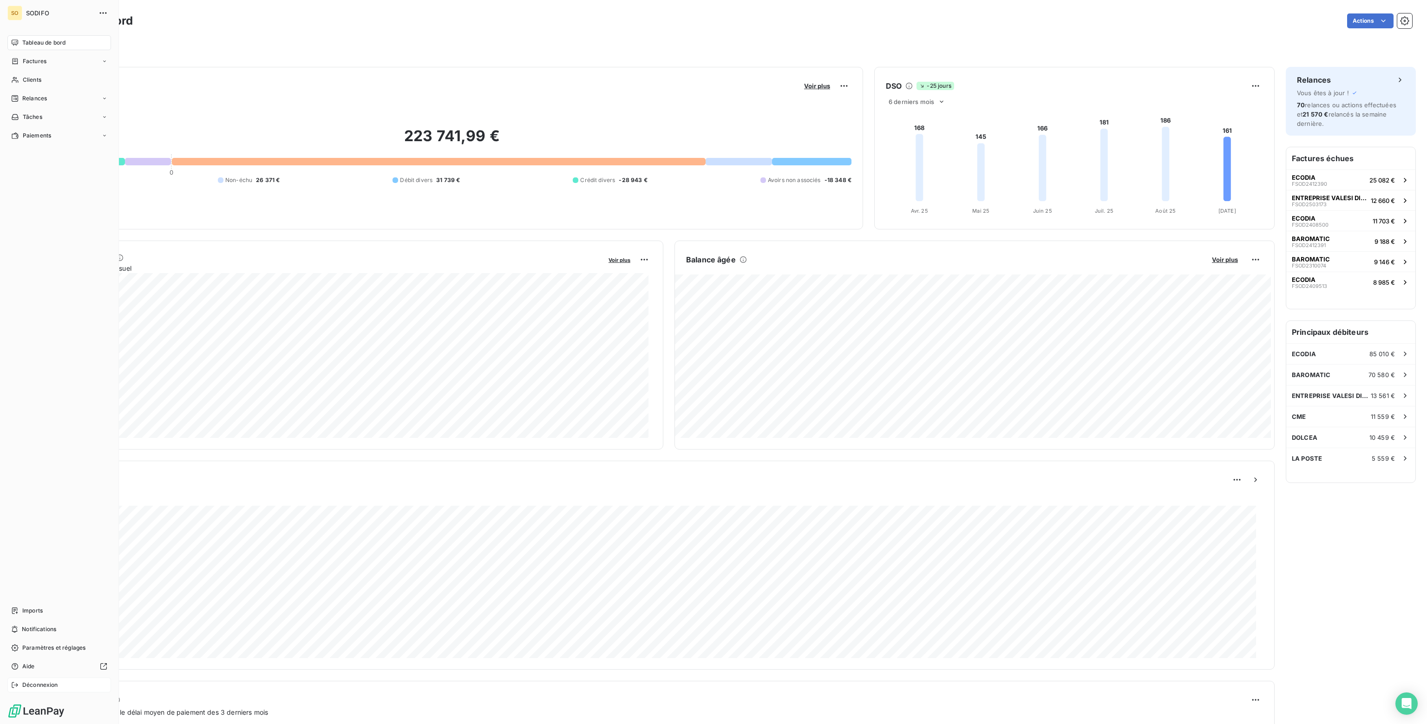
click at [26, 684] on span "Déconnexion" at bounding box center [40, 685] width 36 height 8
